Goal: Find specific page/section: Find specific page/section

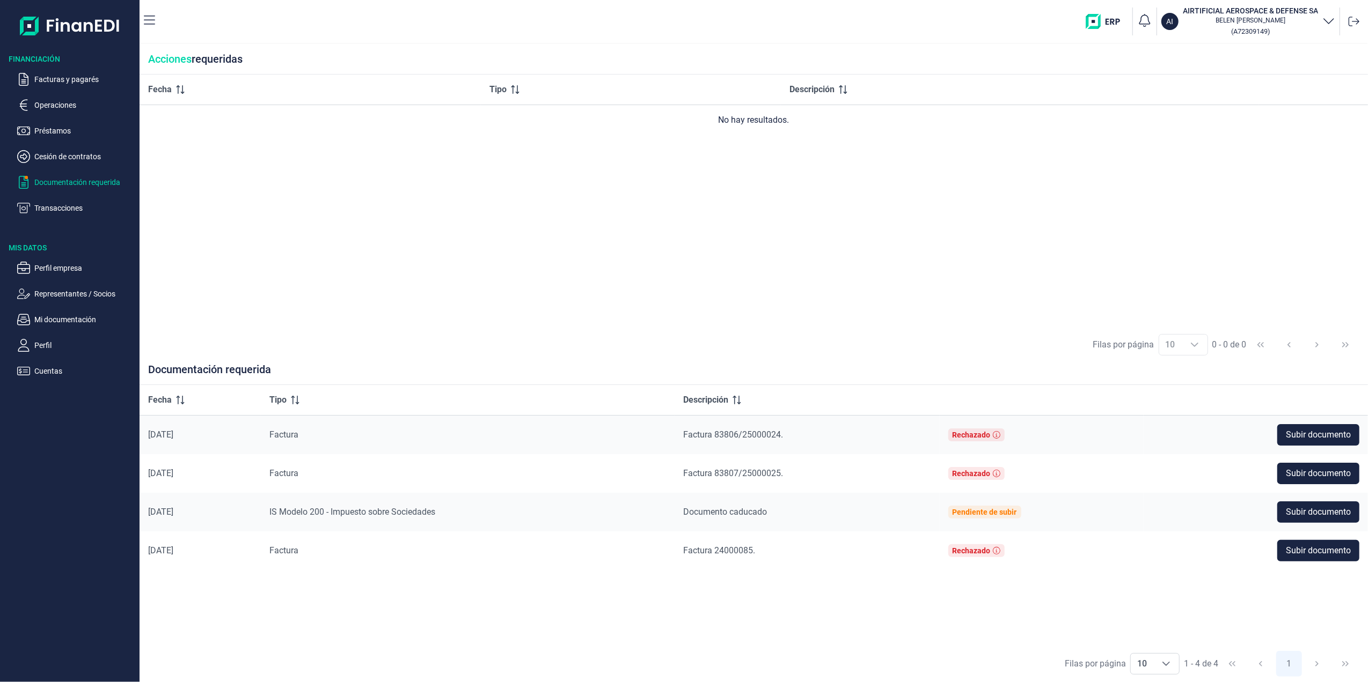
click at [59, 144] on ul "Facturas y pagarés Operaciones Préstamos Cesión de contratos Documentación requ…" at bounding box center [69, 139] width 139 height 150
click at [61, 164] on ul "Facturas y pagarés Operaciones Préstamos Cesión de contratos Documentación requ…" at bounding box center [69, 139] width 139 height 150
click at [63, 152] on p "Cesión de contratos" at bounding box center [84, 156] width 101 height 13
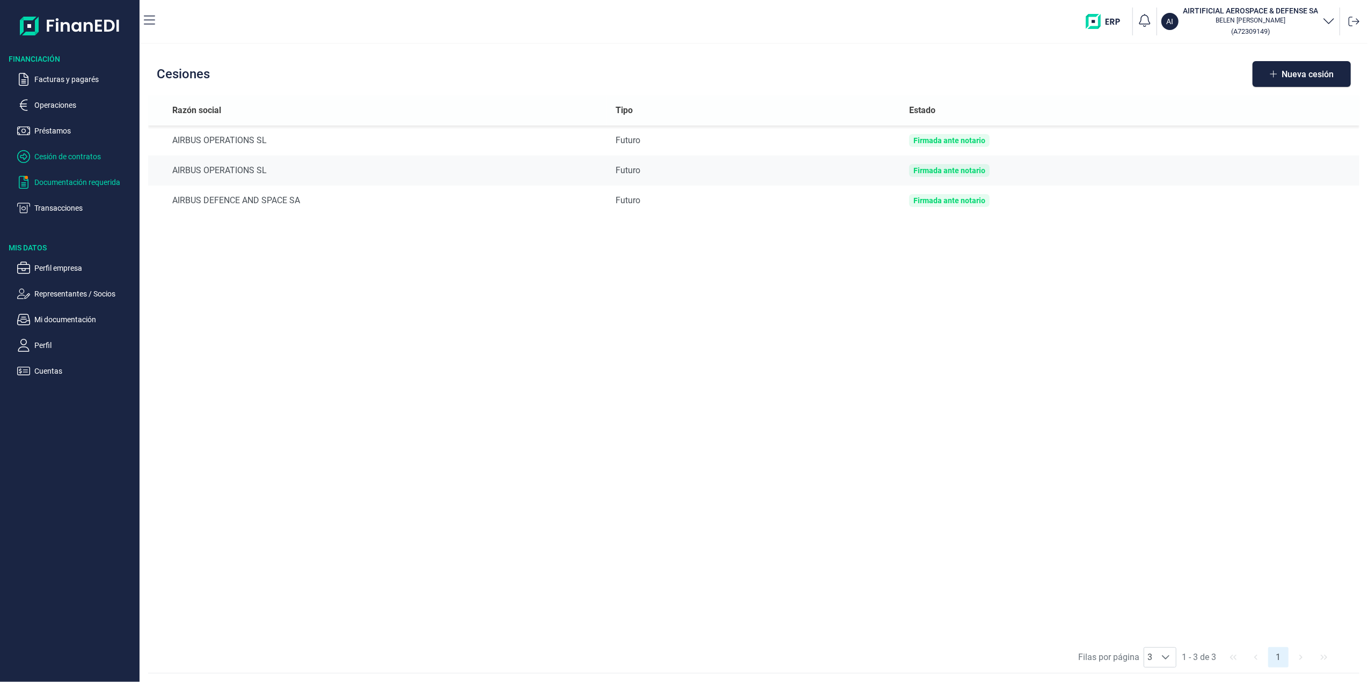
click at [63, 187] on p "Documentación requerida" at bounding box center [84, 182] width 101 height 13
